Goal: Navigation & Orientation: Understand site structure

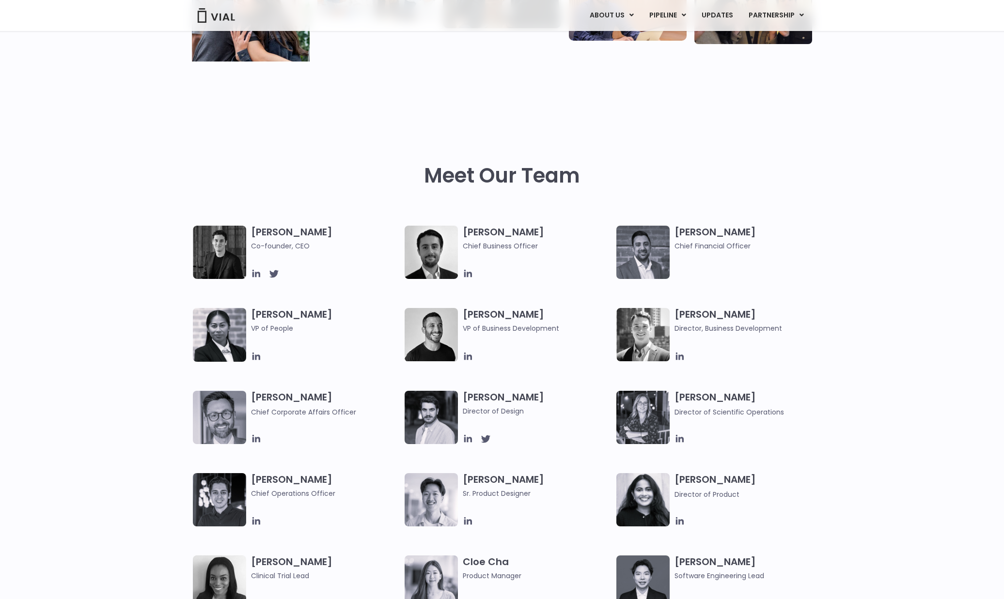
scroll to position [339, 0]
click at [258, 274] on icon at bounding box center [256, 273] width 11 height 11
click at [258, 440] on icon at bounding box center [256, 438] width 11 height 11
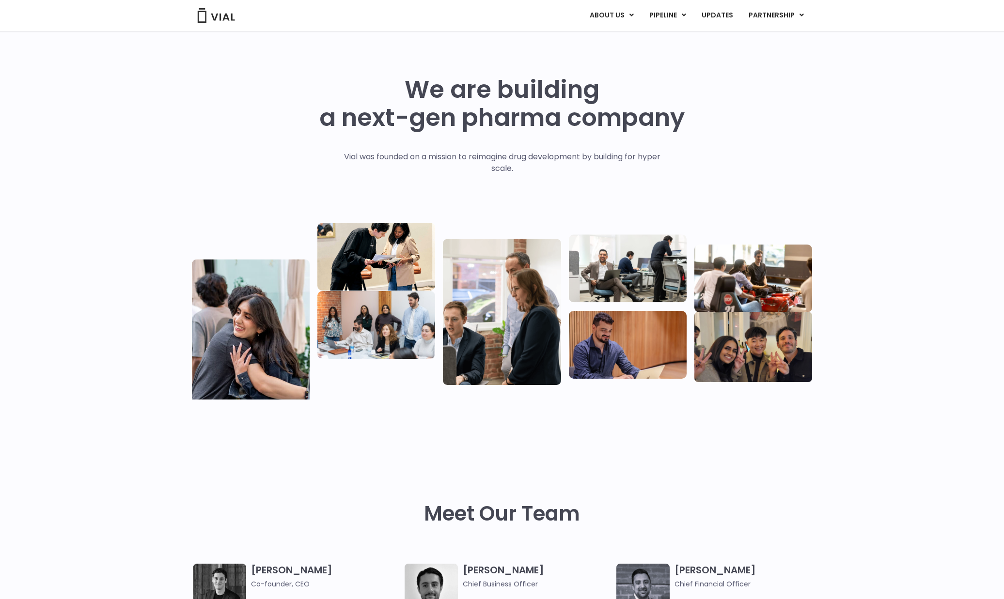
scroll to position [0, 0]
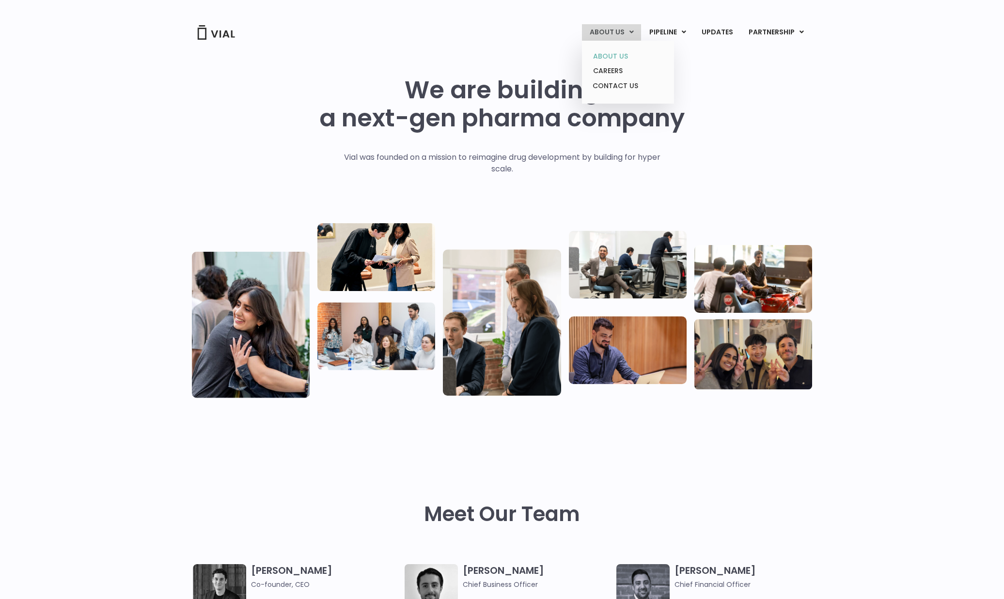
click at [605, 57] on link "ABOUT US" at bounding box center [627, 56] width 85 height 15
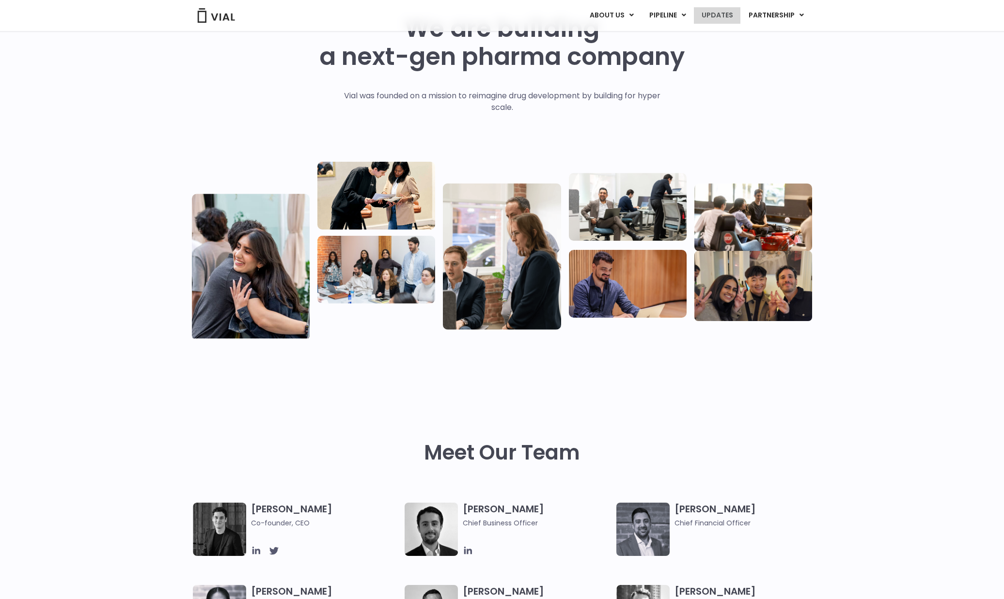
scroll to position [47, 0]
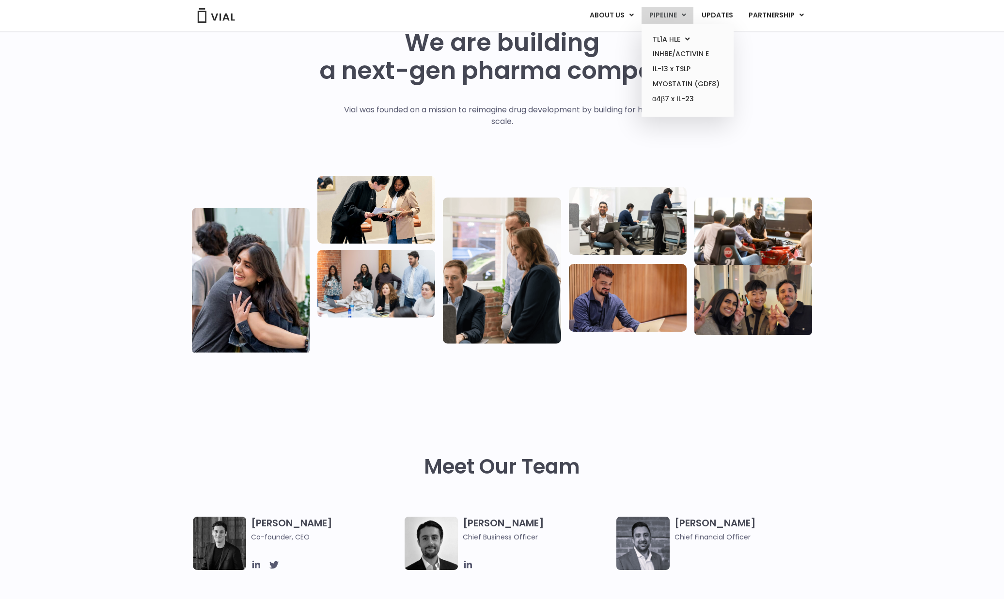
click at [679, 14] on link "PIPELINE" at bounding box center [667, 15] width 52 height 16
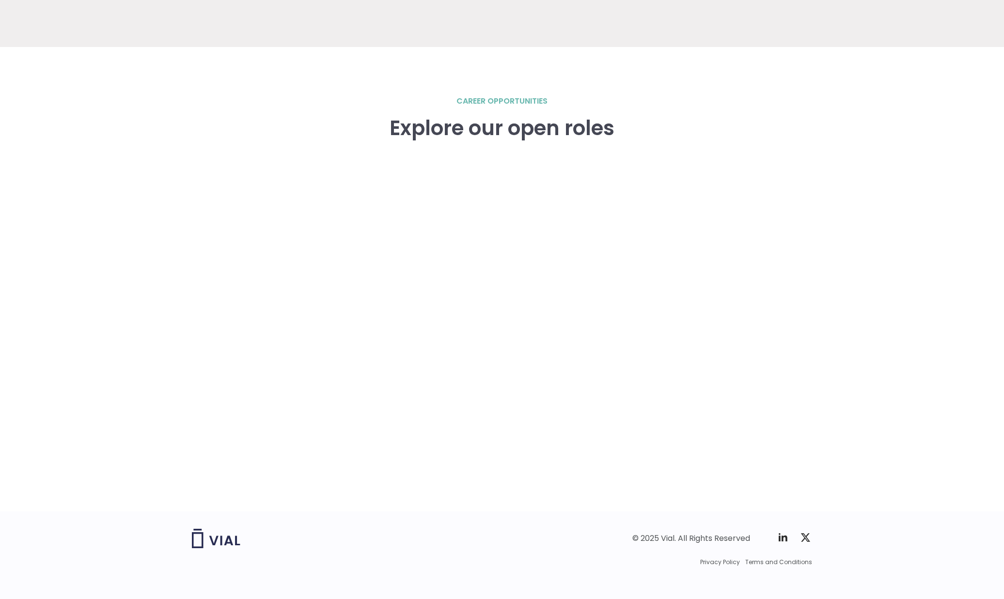
scroll to position [1300, 0]
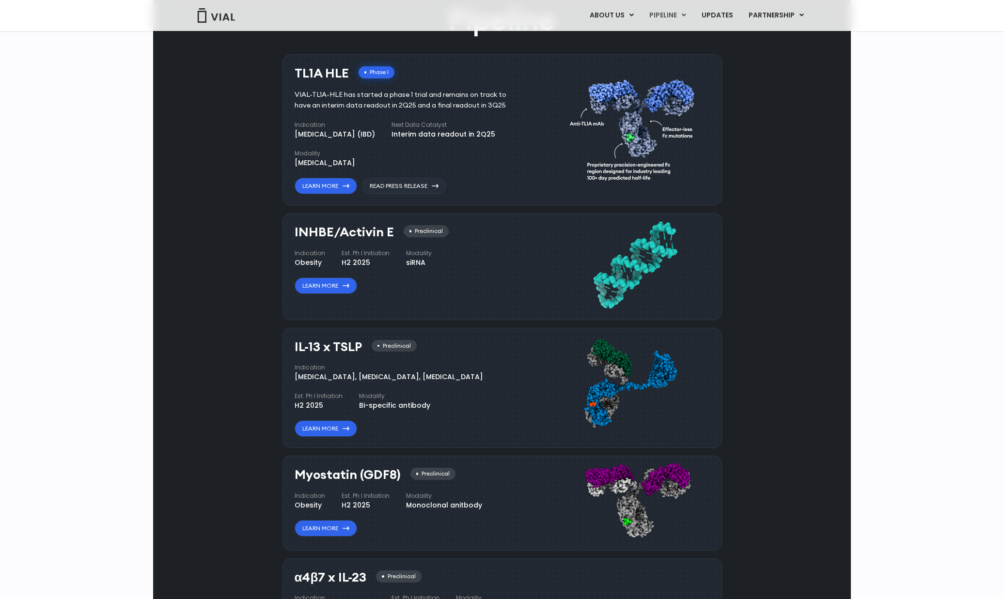
drag, startPoint x: 903, startPoint y: 44, endPoint x: 872, endPoint y: 3, distance: 51.2
